Goal: Navigation & Orientation: Find specific page/section

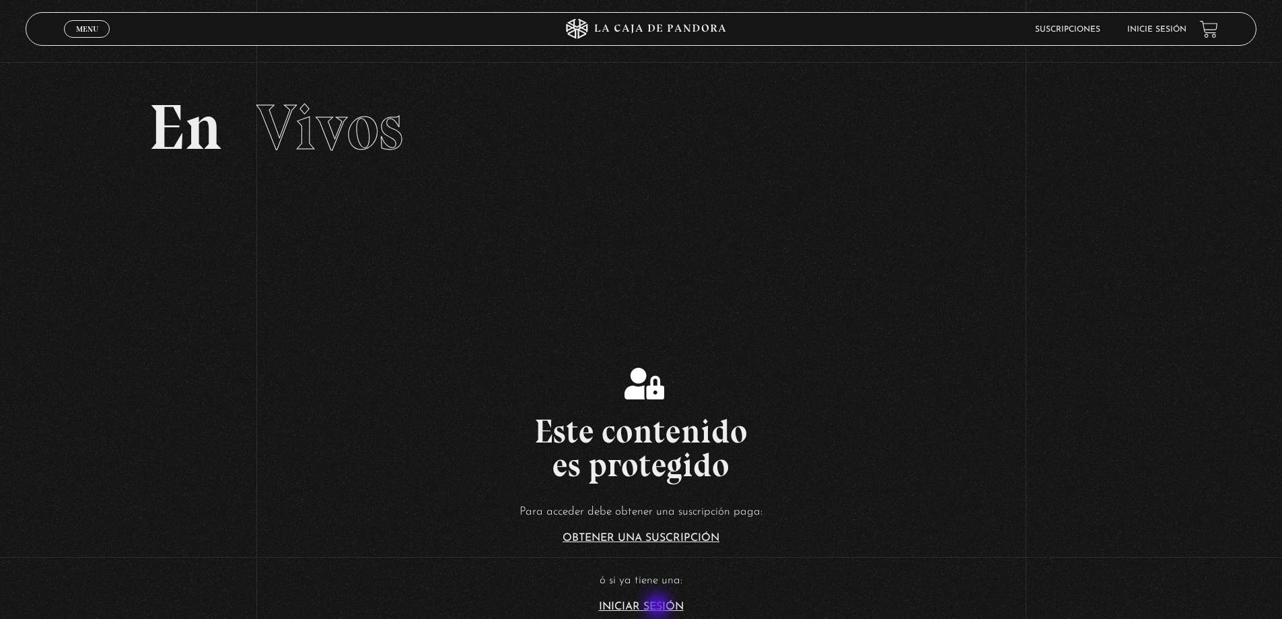
click at [659, 607] on link "Iniciar Sesión" at bounding box center [641, 606] width 85 height 11
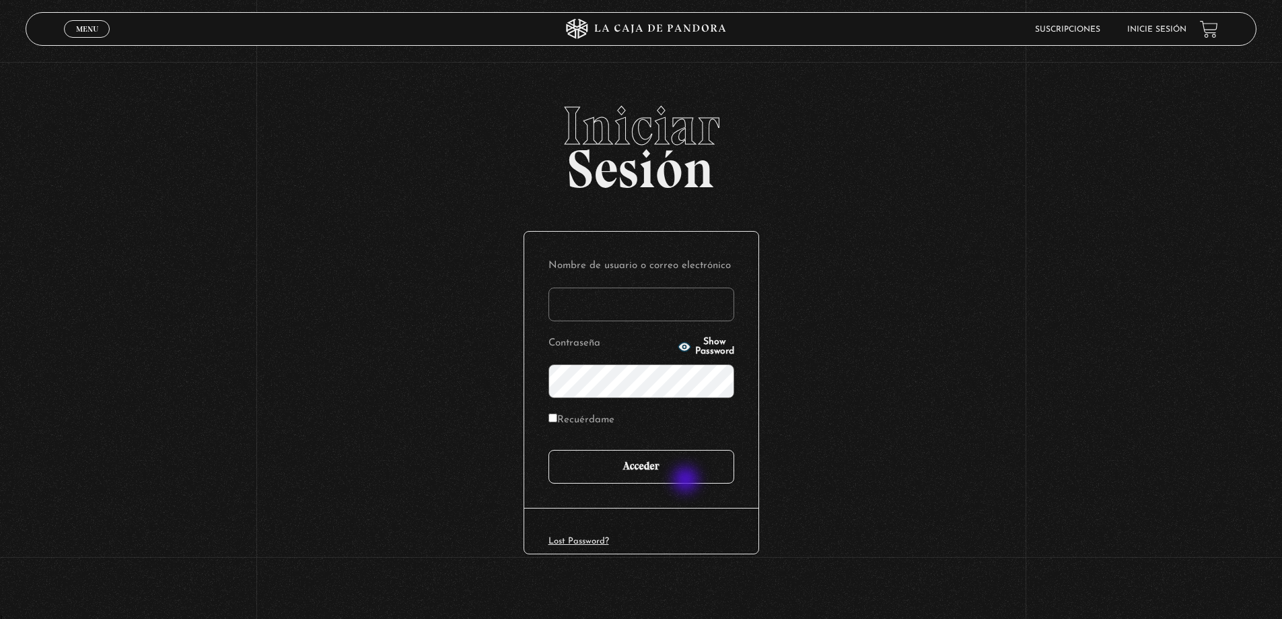
type input "[PERSON_NAME]"
click at [683, 471] on input "Acceder" at bounding box center [642, 467] width 186 height 34
click at [679, 473] on input "Acceder" at bounding box center [642, 467] width 186 height 34
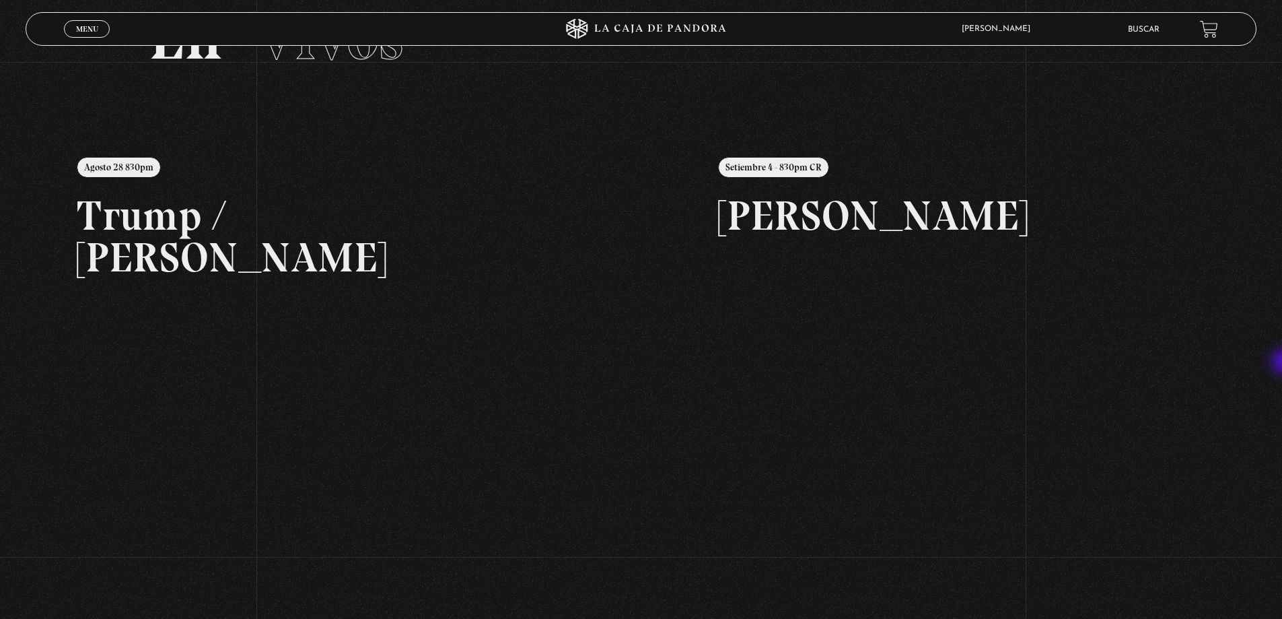
scroll to position [202, 0]
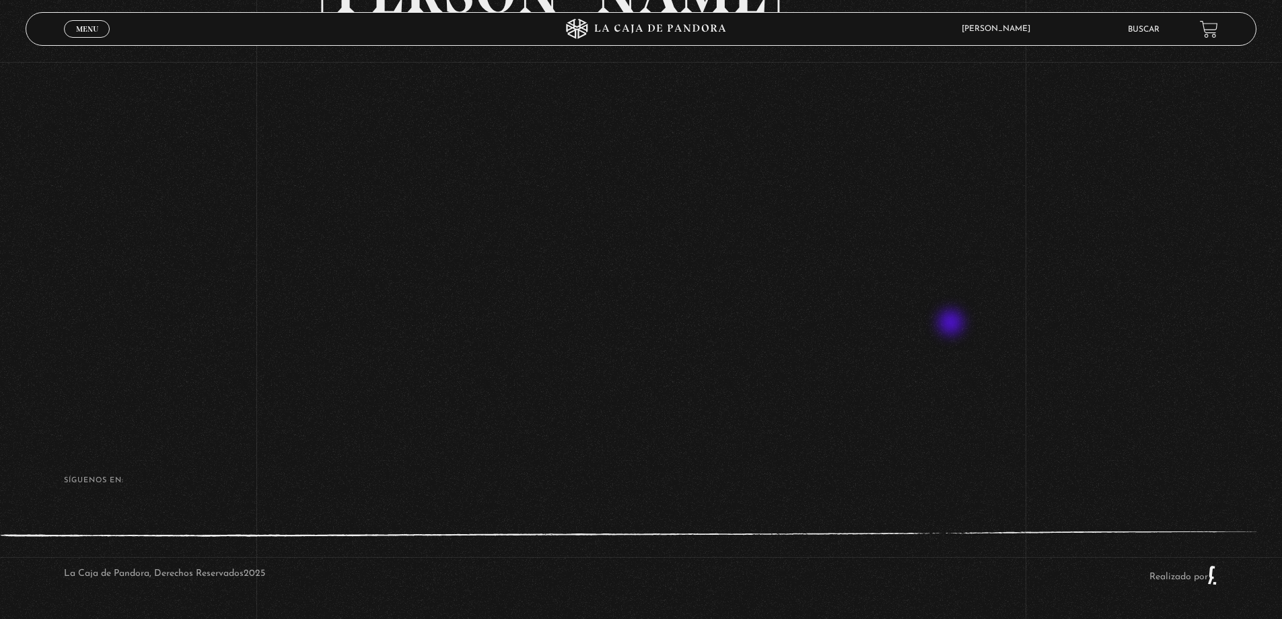
scroll to position [193, 0]
click at [1141, 333] on div "Volver Setiembre 4 - 830pm CR [PERSON_NAME]" at bounding box center [641, 151] width 1282 height 558
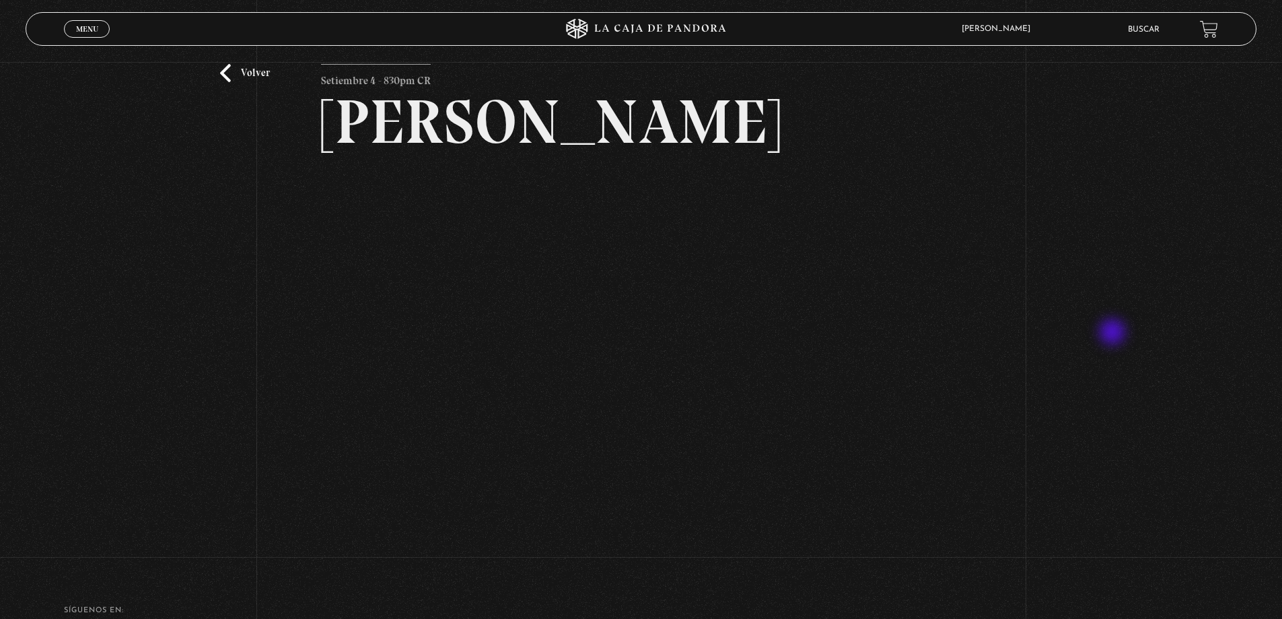
scroll to position [59, 0]
